Goal: Task Accomplishment & Management: Manage account settings

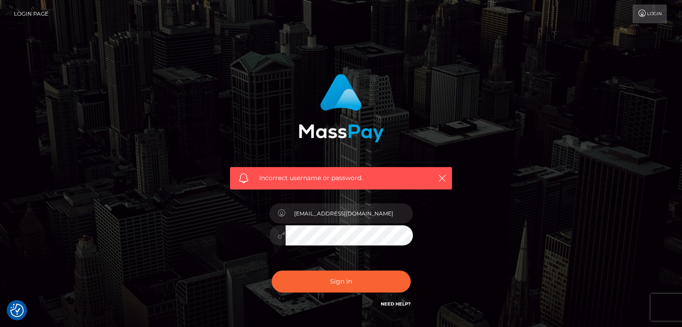
click at [327, 288] on button "Sign in" at bounding box center [341, 282] width 139 height 22
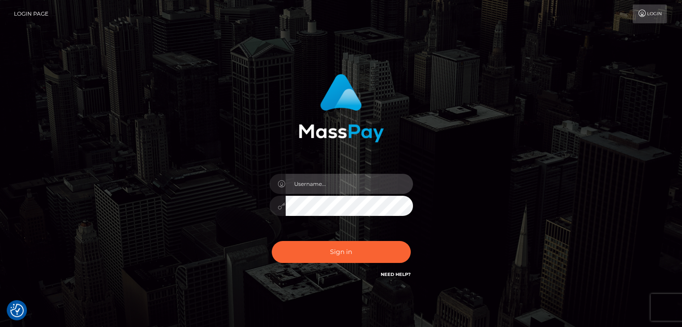
click at [330, 188] on input "text" at bounding box center [349, 184] width 127 height 20
type input "[EMAIL_ADDRESS][DOMAIN_NAME]"
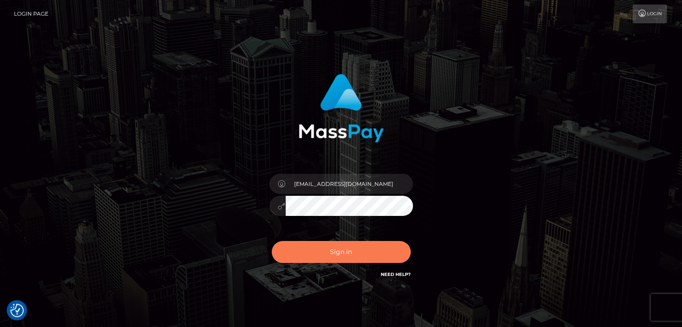
click at [341, 262] on button "Sign in" at bounding box center [341, 252] width 139 height 22
